Goal: Task Accomplishment & Management: Use online tool/utility

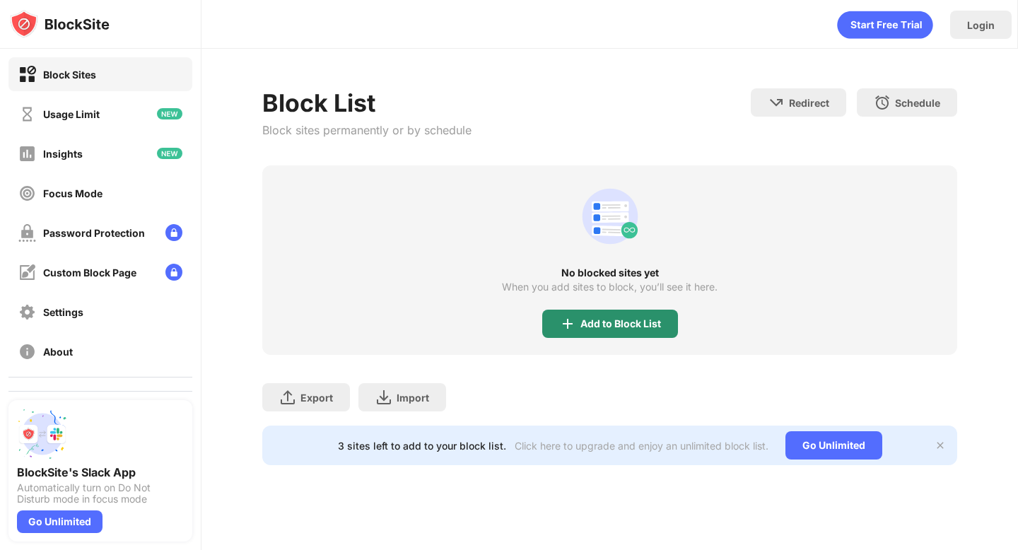
click at [578, 331] on div "Add to Block List" at bounding box center [610, 323] width 136 height 28
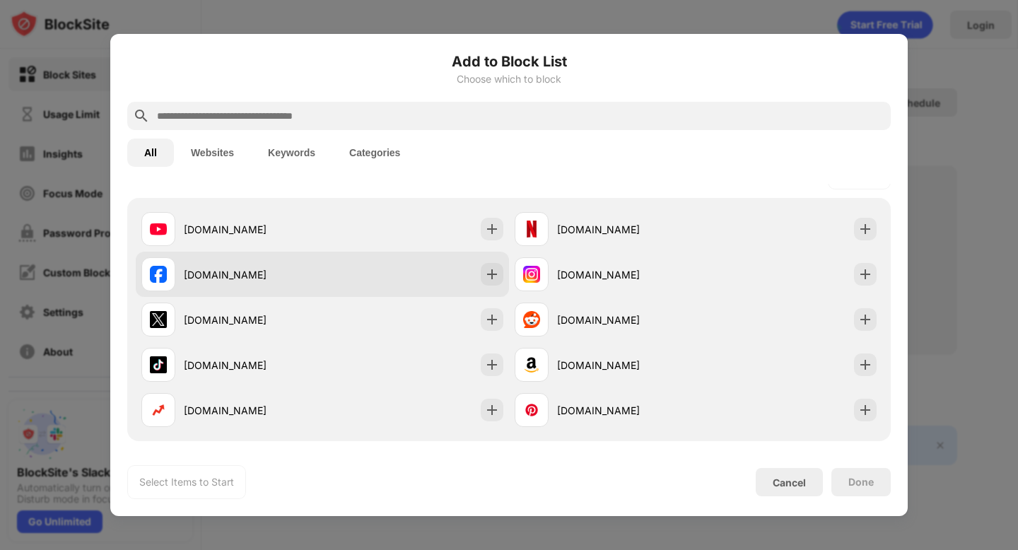
scroll to position [224, 0]
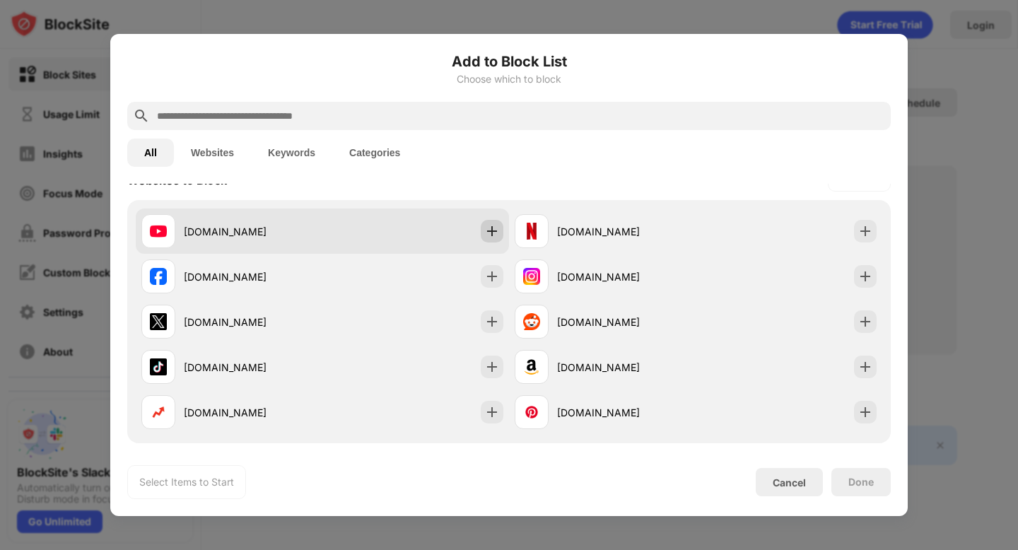
click at [493, 236] on img at bounding box center [492, 231] width 14 height 14
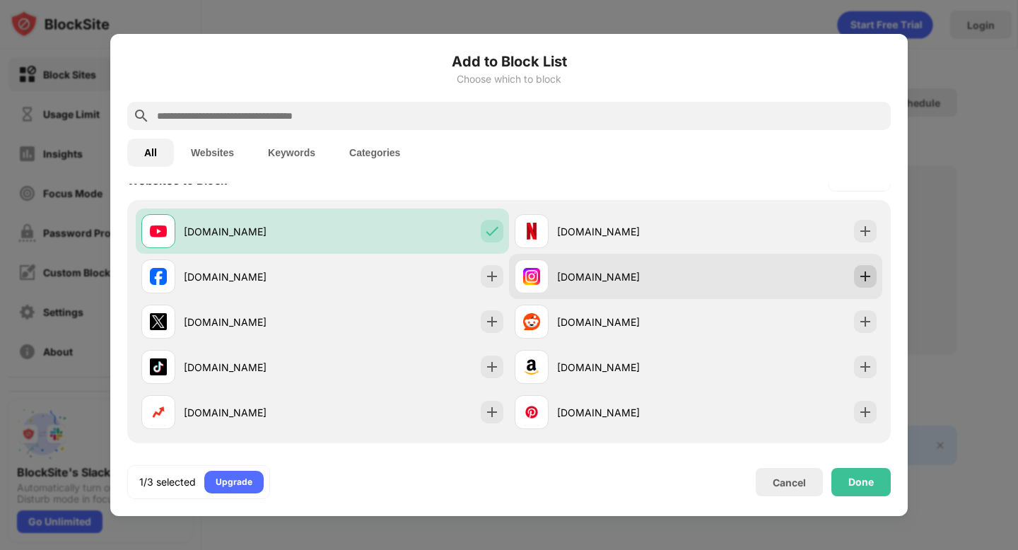
click at [863, 278] on img at bounding box center [865, 276] width 14 height 14
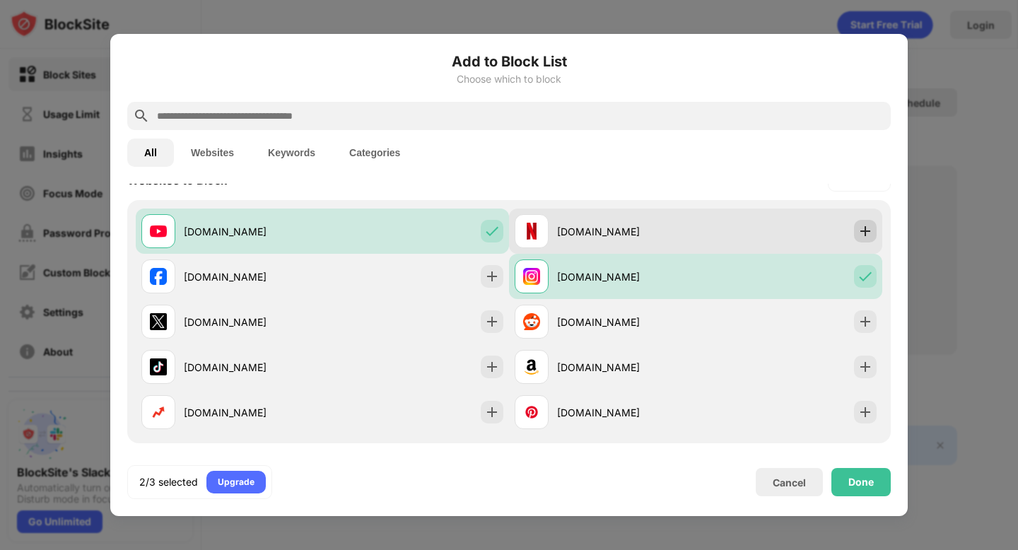
click at [863, 229] on img at bounding box center [865, 231] width 14 height 14
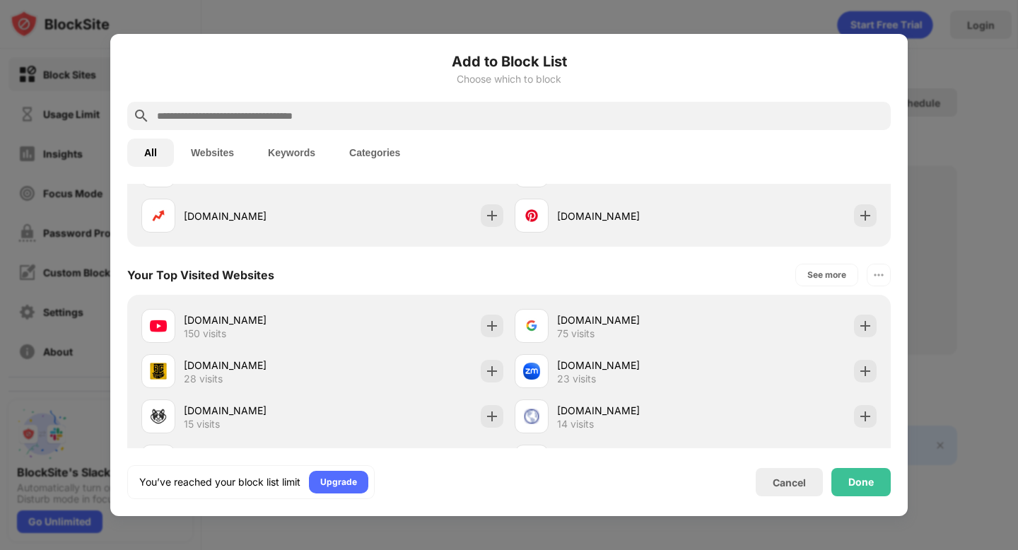
scroll to position [423, 0]
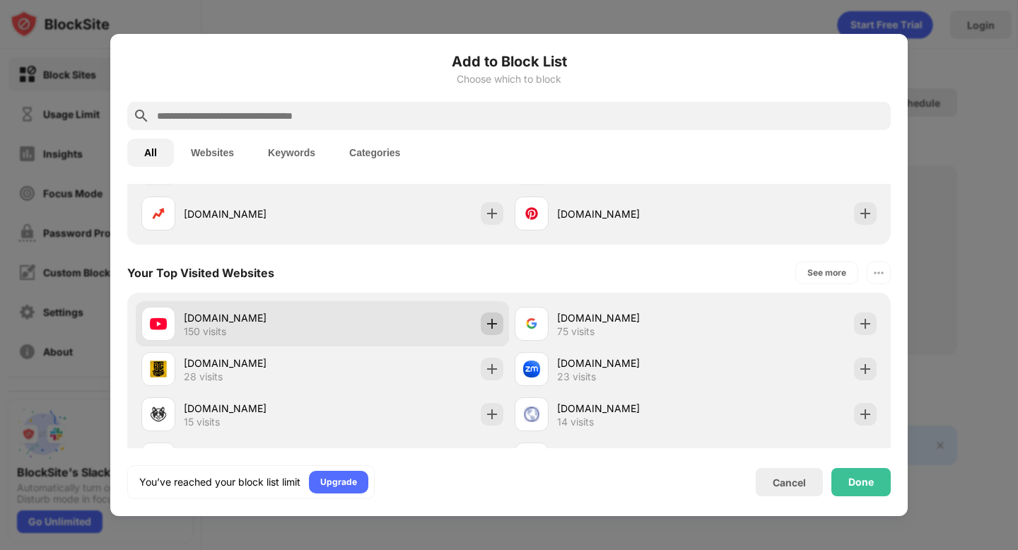
click at [493, 324] on img at bounding box center [492, 324] width 14 height 14
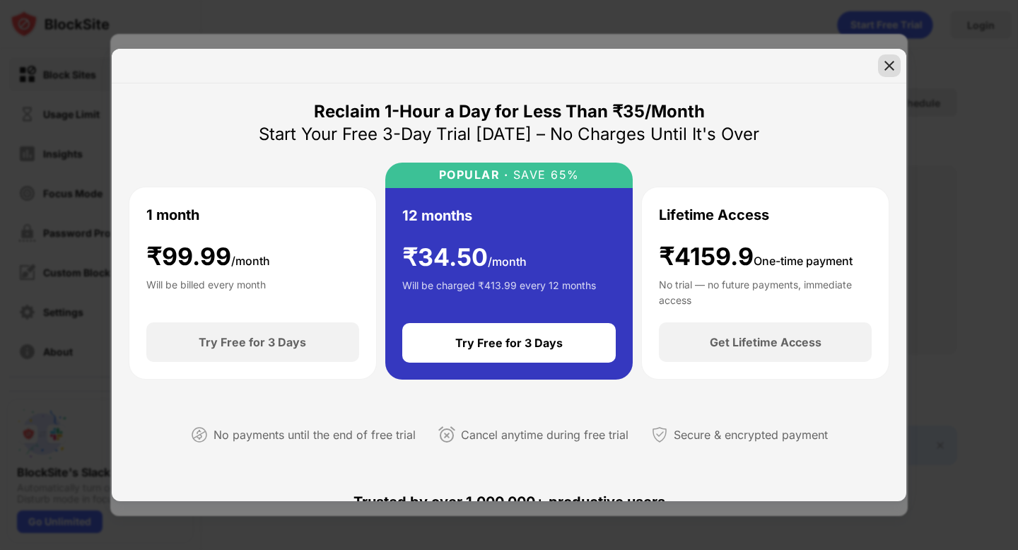
click at [889, 67] on img at bounding box center [889, 66] width 14 height 14
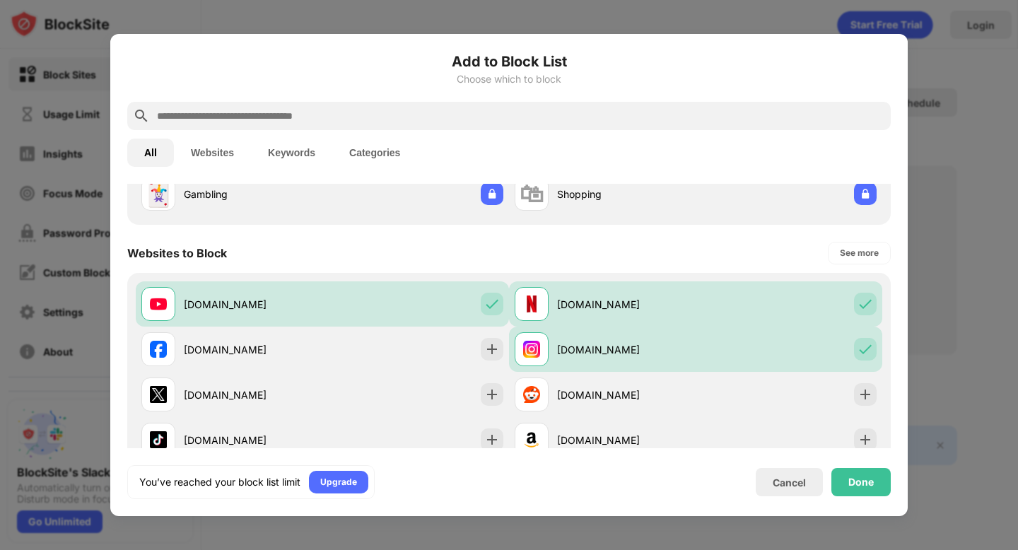
scroll to position [165, 0]
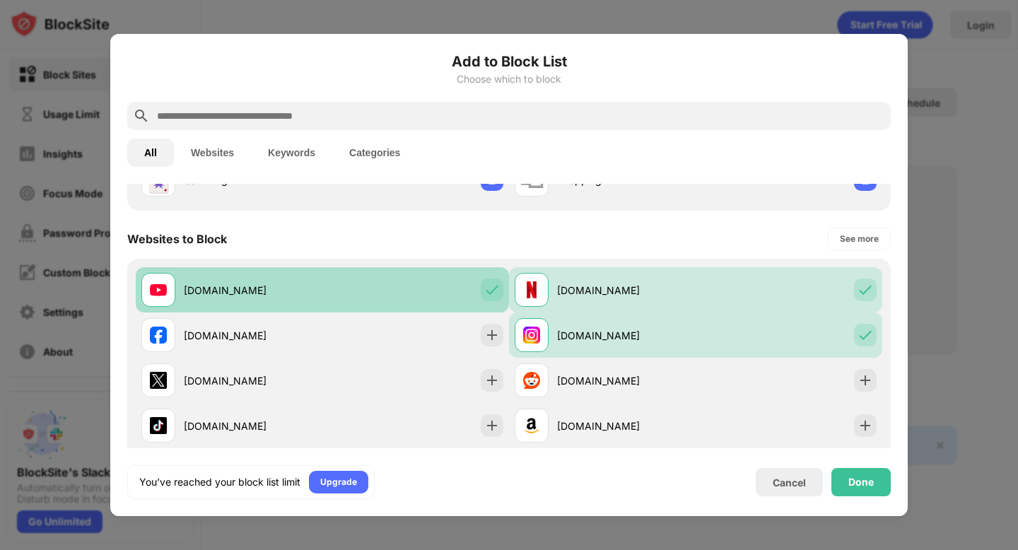
click at [487, 290] on img at bounding box center [492, 290] width 14 height 14
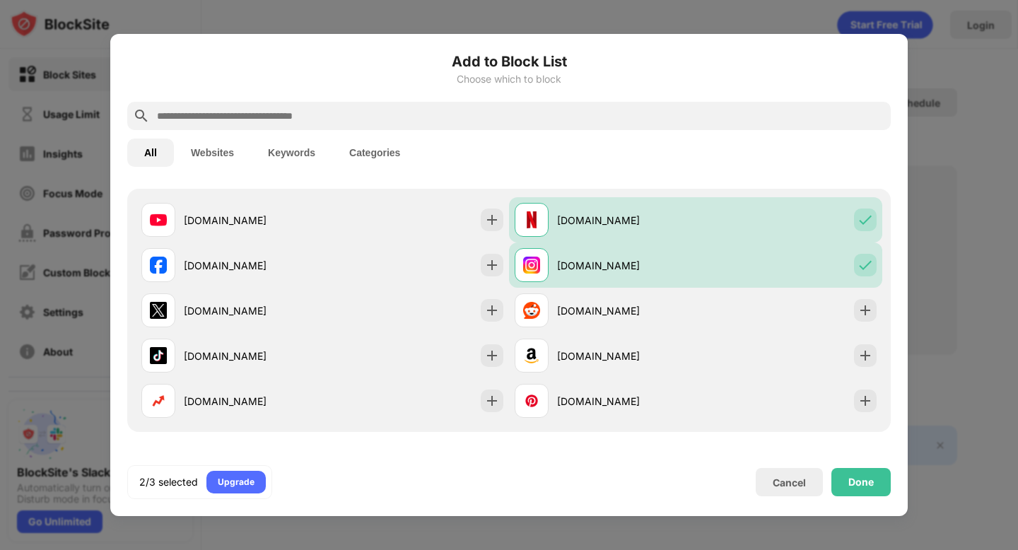
scroll to position [231, 0]
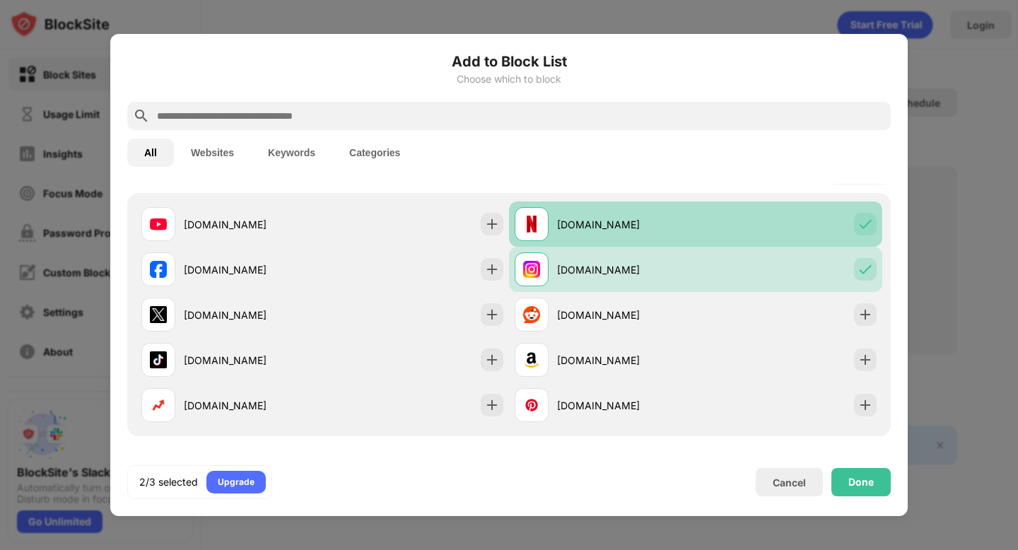
click at [780, 231] on div "[DOMAIN_NAME]" at bounding box center [695, 223] width 373 height 45
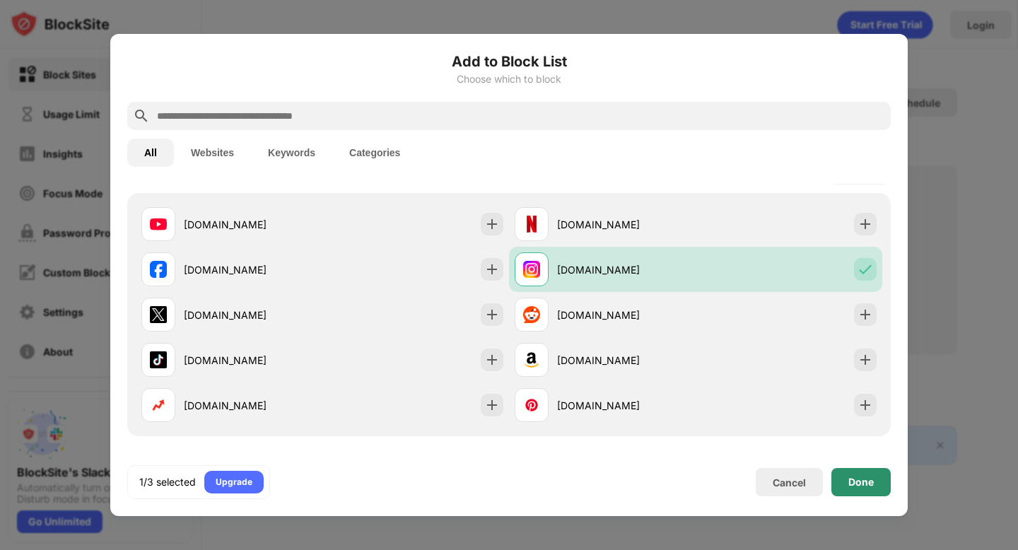
click at [843, 488] on div "Done" at bounding box center [860, 482] width 59 height 28
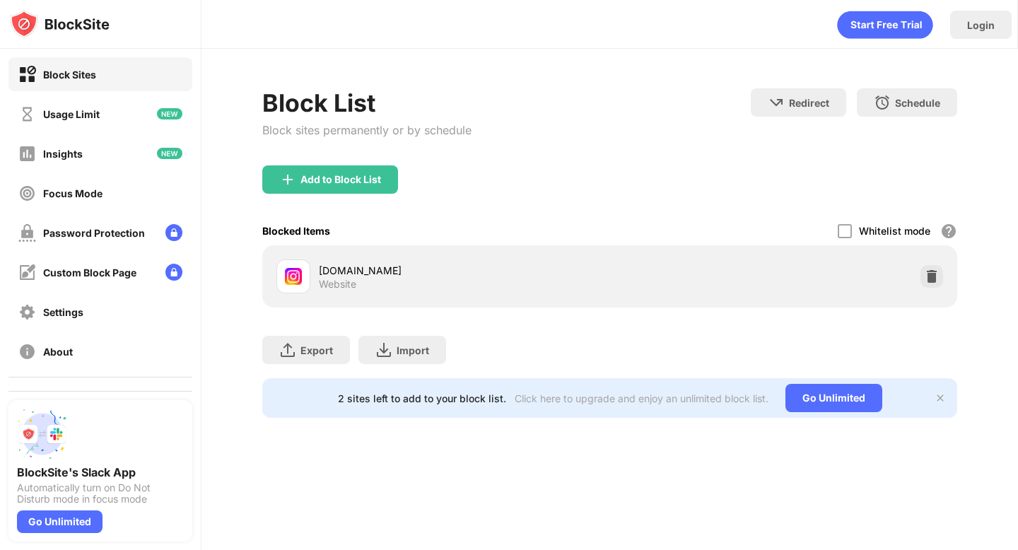
click at [466, 482] on div "Login Block List Block sites permanently or by schedule Redirect Choose a site …" at bounding box center [609, 275] width 816 height 550
